Goal: Task Accomplishment & Management: Complete application form

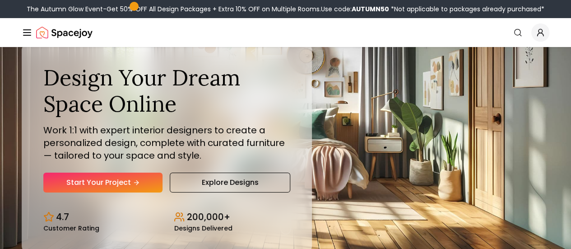
scroll to position [20, 0]
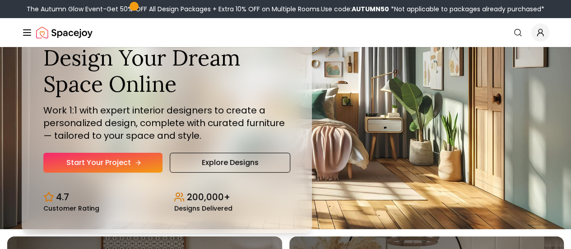
click at [125, 172] on link "Start Your Project" at bounding box center [102, 162] width 119 height 20
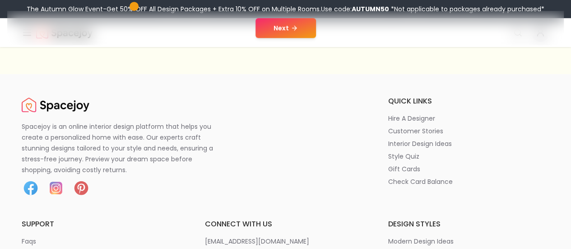
scroll to position [254, 0]
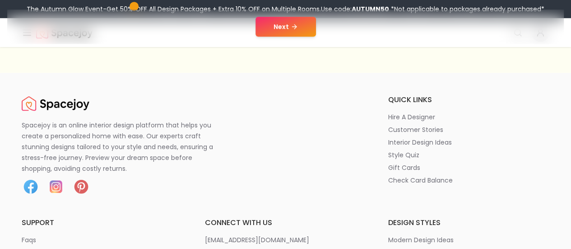
click at [272, 31] on button "Next" at bounding box center [285, 27] width 60 height 20
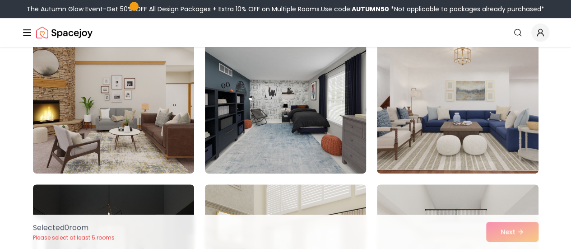
scroll to position [94, 0]
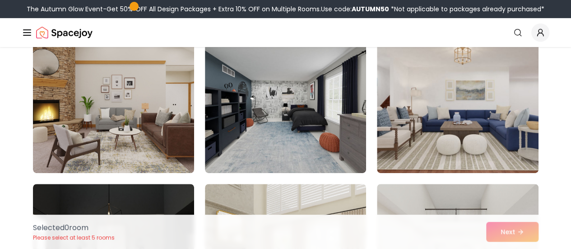
click at [0, 0] on link "Start Your Project" at bounding box center [0, 0] width 0 height 0
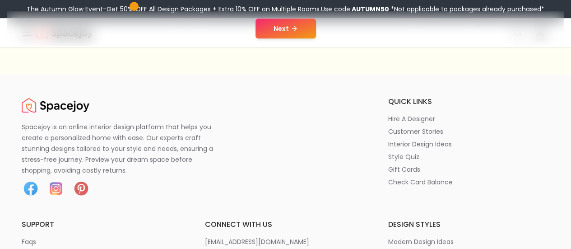
scroll to position [186, 0]
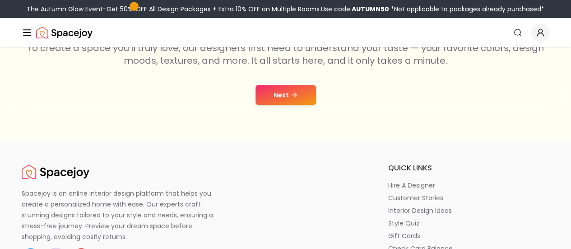
click at [293, 93] on icon at bounding box center [294, 94] width 7 height 7
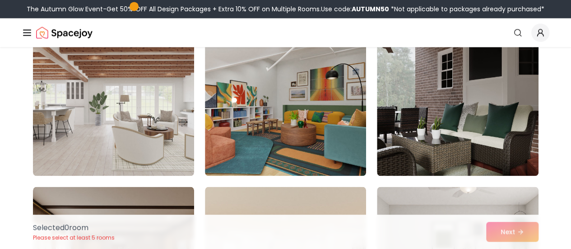
scroll to position [713, 0]
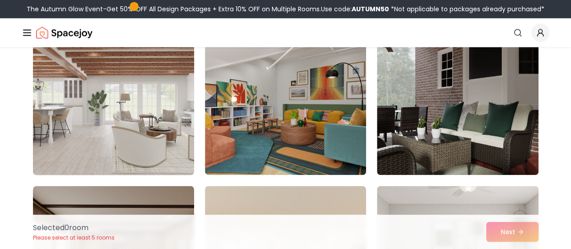
click at [177, 130] on img at bounding box center [113, 103] width 169 height 152
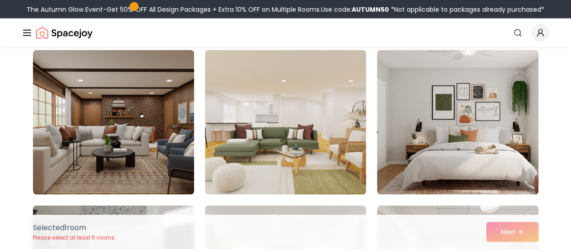
scroll to position [711, 0]
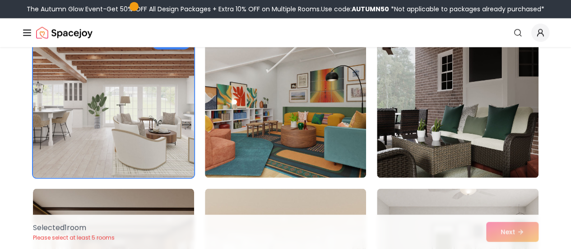
click at [174, 129] on img at bounding box center [113, 105] width 169 height 152
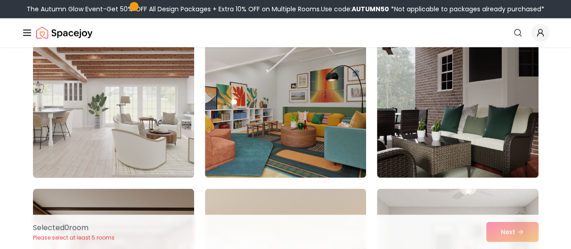
click at [174, 129] on img at bounding box center [113, 105] width 169 height 152
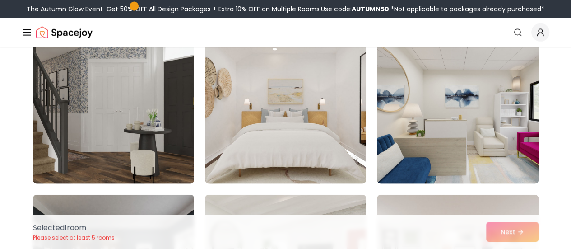
scroll to position [1015, 0]
click at [174, 129] on img at bounding box center [113, 111] width 161 height 144
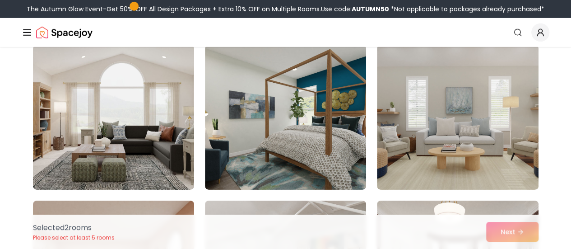
scroll to position [1320, 0]
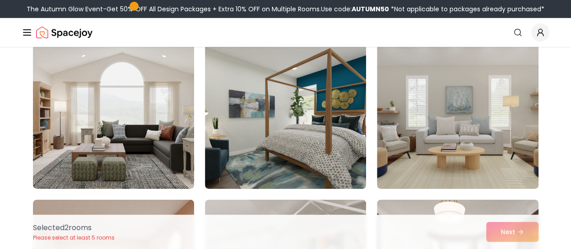
click at [174, 129] on img at bounding box center [113, 116] width 161 height 144
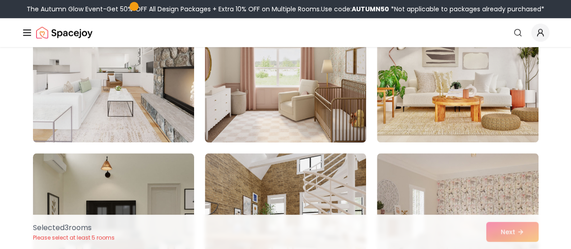
scroll to position [2246, 0]
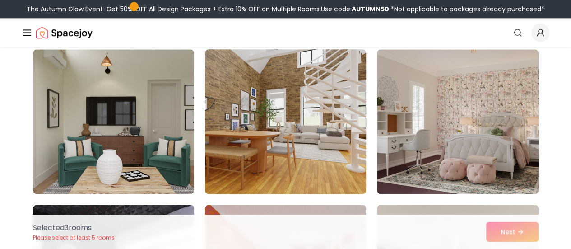
click at [249, 121] on img at bounding box center [285, 122] width 169 height 152
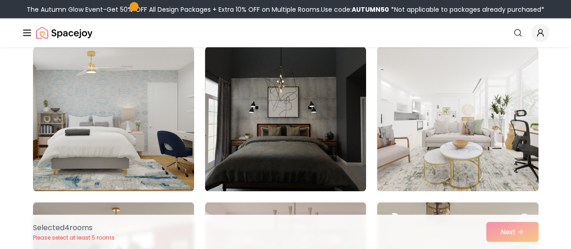
scroll to position [2560, 0]
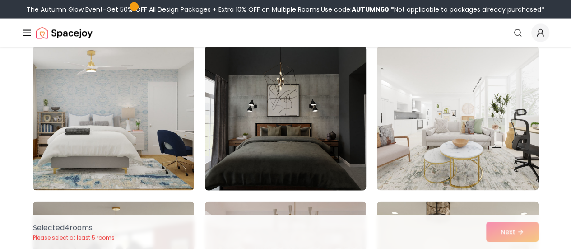
click at [215, 137] on img at bounding box center [285, 118] width 169 height 152
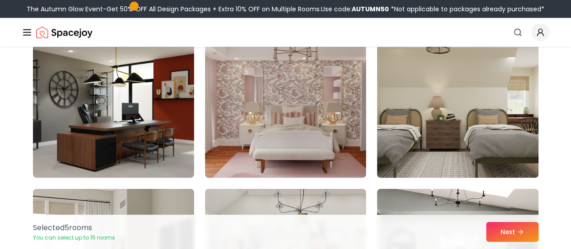
scroll to position [2774, 0]
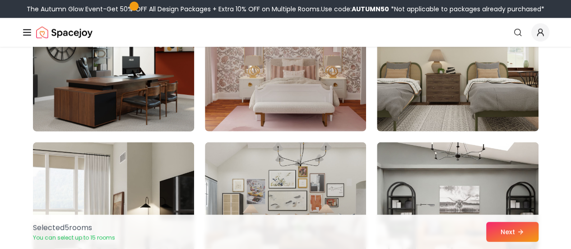
click at [134, 95] on img at bounding box center [113, 59] width 169 height 152
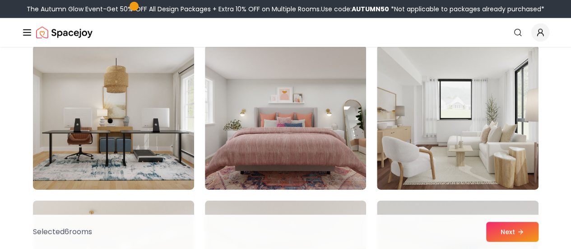
scroll to position [3027, 0]
click at [510, 234] on button "Next" at bounding box center [512, 232] width 52 height 20
